Goal: Task Accomplishment & Management: Complete application form

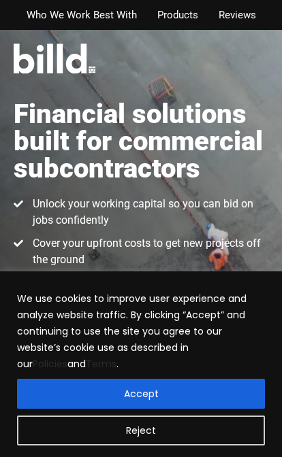
scroll to position [216, 0]
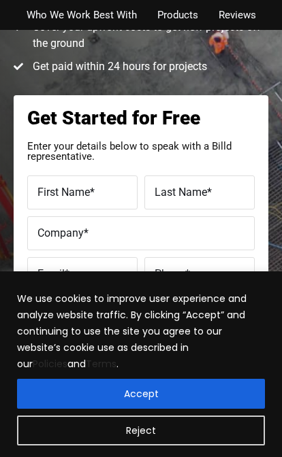
click at [67, 189] on span "First Name" at bounding box center [63, 192] width 52 height 13
click at [67, 189] on input "First Name *" at bounding box center [82, 193] width 110 height 34
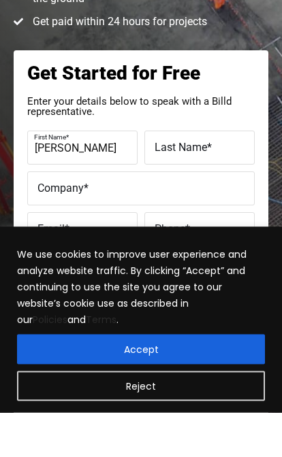
type input "[PERSON_NAME]"
click at [170, 176] on input "Last Name *" at bounding box center [199, 193] width 110 height 34
type input "A"
type input "Caro"
click at [54, 227] on span "Company" at bounding box center [60, 233] width 46 height 13
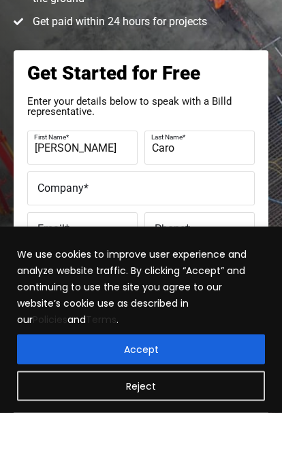
click at [54, 216] on input "Company *" at bounding box center [140, 233] width 227 height 34
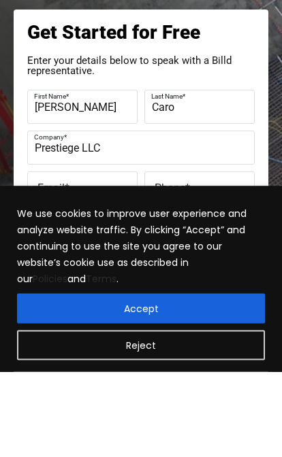
type input "Prestiege LLC"
click at [183, 268] on span "Phone" at bounding box center [170, 274] width 31 height 13
click at [183, 257] on input "Phone *" at bounding box center [199, 274] width 110 height 34
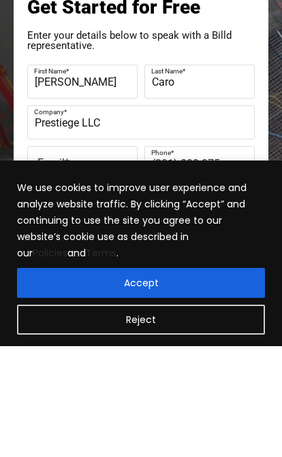
type input "[PHONE_NUMBER]"
click at [52, 268] on span "Email" at bounding box center [50, 274] width 27 height 13
click at [52, 257] on input "Email *" at bounding box center [82, 274] width 110 height 34
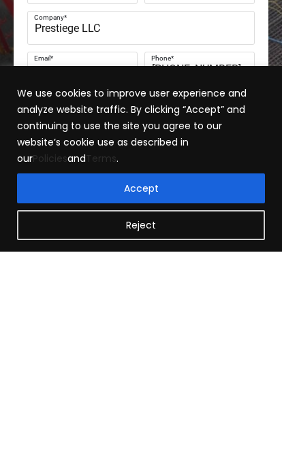
click at [53, 379] on button "Accept" at bounding box center [141, 394] width 248 height 30
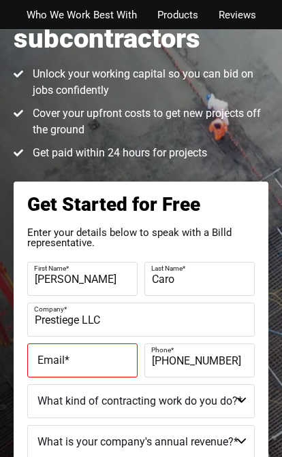
scroll to position [130, 0]
click at [52, 361] on span "Email" at bounding box center [50, 360] width 27 height 13
click at [52, 361] on input "Email *" at bounding box center [82, 361] width 110 height 34
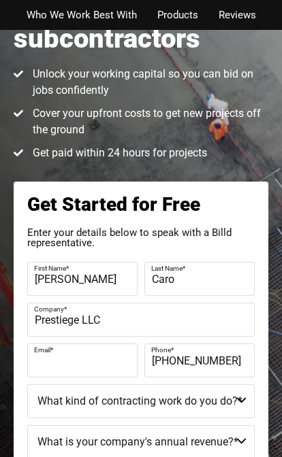
scroll to position [170, 0]
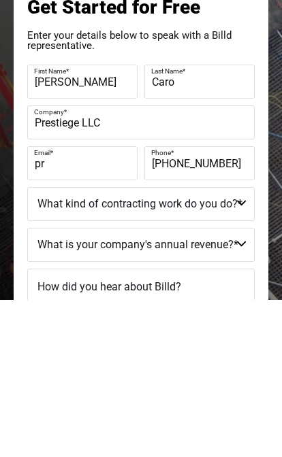
type input "p"
type input "[EMAIL_ADDRESS][DOMAIN_NAME]"
click at [95, 345] on select "Commercial Commercial and Residential Residential Not a Contractor" at bounding box center [140, 362] width 227 height 34
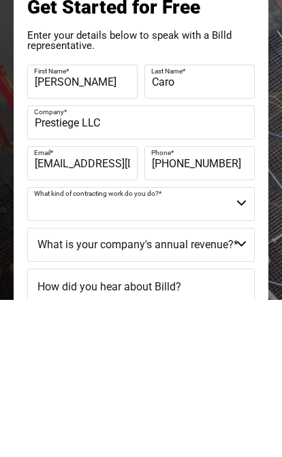
scroll to position [327, 0]
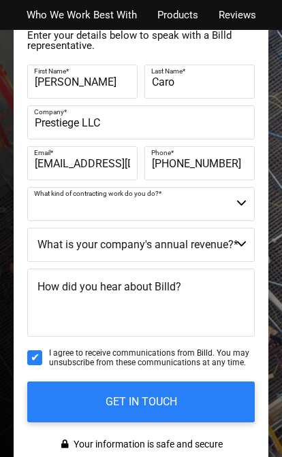
select select "Commercial and Residential"
click at [71, 247] on select "$40M + $25M - $40M $8M - $25M $4M - $8M $2M - $4M $1M - $2M Less than $1M" at bounding box center [140, 245] width 227 height 34
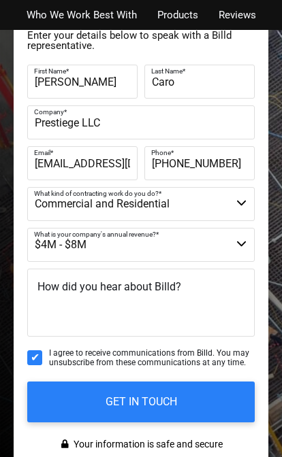
click at [237, 237] on select "$40M + $25M - $40M $8M - $25M $4M - $8M $2M - $4M $1M - $2M Less than $1M" at bounding box center [140, 245] width 227 height 34
select select "Less than $1M"
click at [48, 294] on label "How did you hear about Billd?" at bounding box center [109, 287] width 144 height 16
click at [48, 294] on textarea "How did you hear about Billd?" at bounding box center [140, 303] width 227 height 68
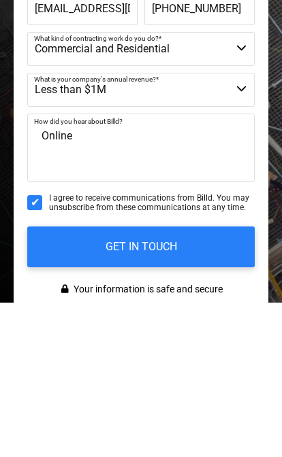
type textarea "Online"
click at [72, 382] on input "GET IN TOUCH" at bounding box center [140, 402] width 227 height 41
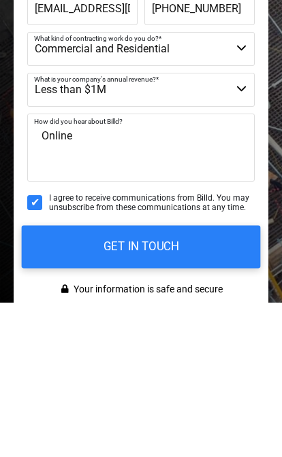
scroll to position [482, 0]
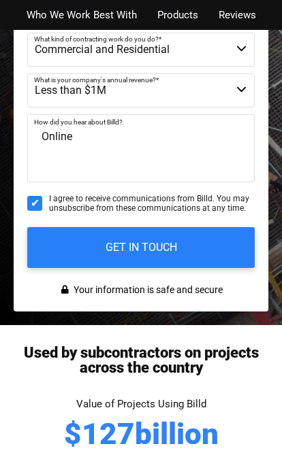
click at [184, 255] on input "GET IN TOUCH" at bounding box center [140, 247] width 227 height 41
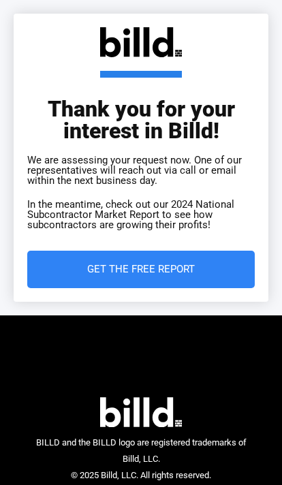
click at [194, 266] on span "Get the Free Report" at bounding box center [141, 269] width 108 height 10
